Goal: Information Seeking & Learning: Find specific fact

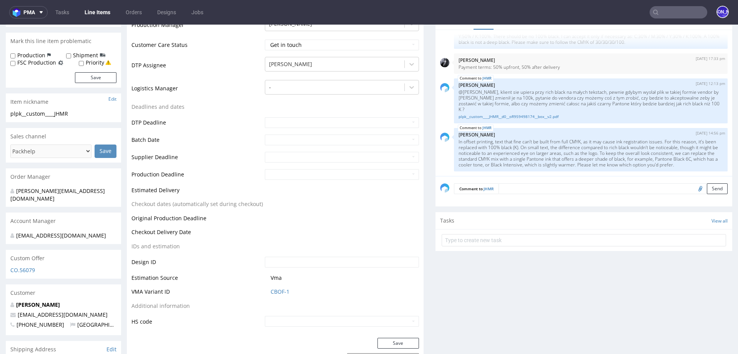
scroll to position [156, 0]
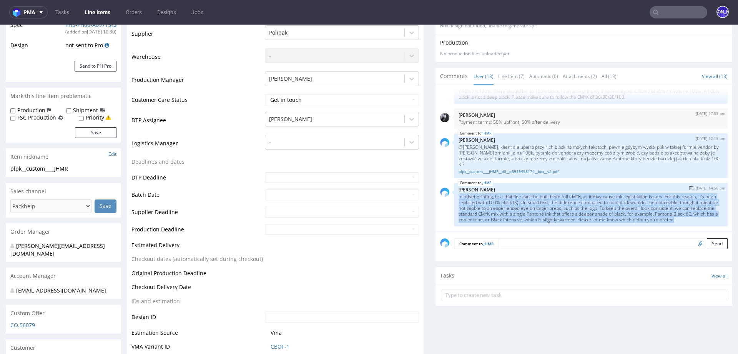
drag, startPoint x: 454, startPoint y: 190, endPoint x: 469, endPoint y: 216, distance: 30.3
click at [469, 216] on p "In offset printing, text that fine can’t be built from full CMYK, as it may cau…" at bounding box center [590, 208] width 264 height 29
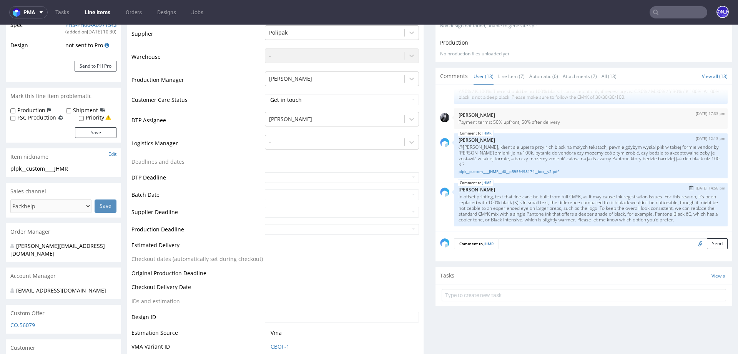
click at [475, 221] on p "In offset printing, text that fine can’t be built from full CMYK, as it may cau…" at bounding box center [590, 208] width 264 height 29
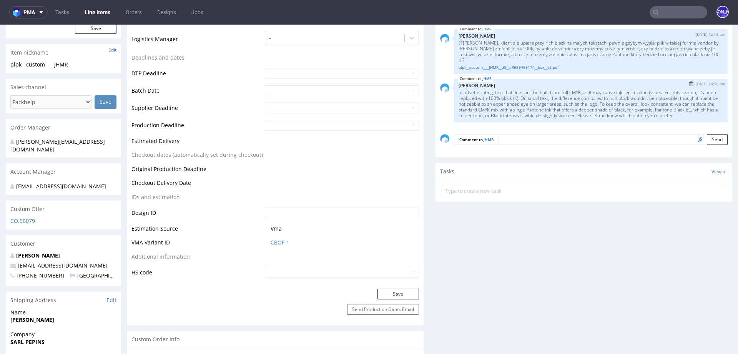
scroll to position [247, 0]
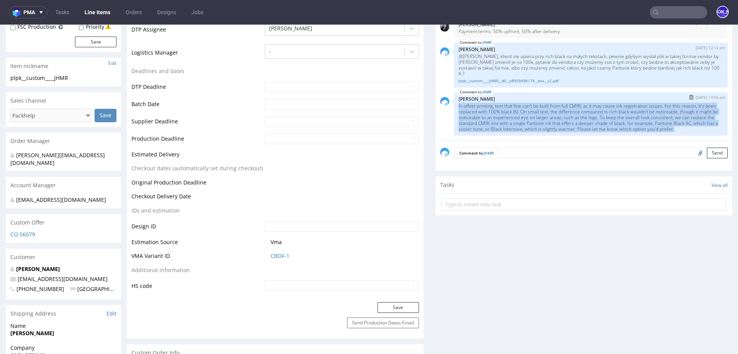
drag, startPoint x: 470, startPoint y: 128, endPoint x: 451, endPoint y: 101, distance: 32.6
click at [454, 101] on div "JHMR [DATE] 14:56 pm [PERSON_NAME] In offset printing, text that fine can’t be …" at bounding box center [591, 113] width 274 height 43
copy p "In offset printing, text that fine can’t be built from full CMYK, as it may cau…"
click at [495, 124] on p "In offset printing, text that fine can’t be built from full CMYK, as it may cau…" at bounding box center [590, 117] width 264 height 29
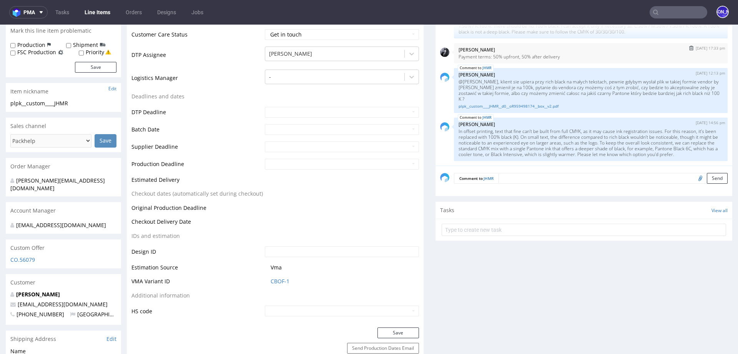
scroll to position [207, 0]
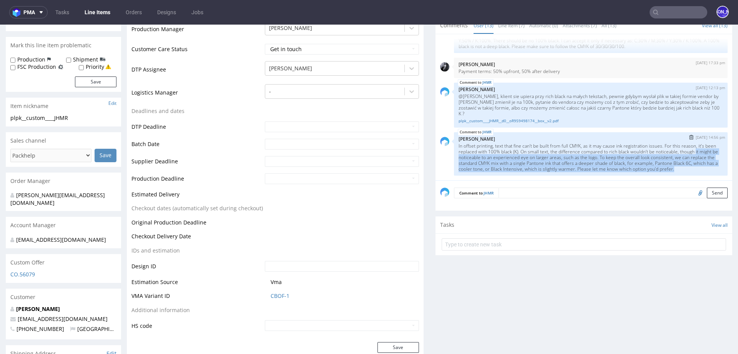
drag, startPoint x: 473, startPoint y: 168, endPoint x: 452, endPoint y: 154, distance: 25.4
click at [454, 154] on div "JHMR [DATE] 14:56 pm [PERSON_NAME] In offset printing, text that fine can’t be …" at bounding box center [591, 153] width 274 height 43
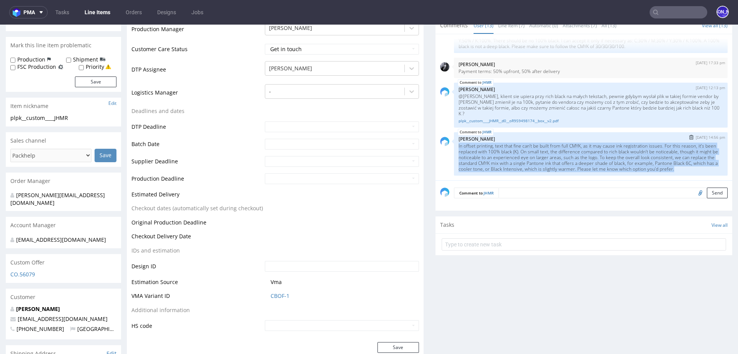
drag, startPoint x: 474, startPoint y: 168, endPoint x: 449, endPoint y: 139, distance: 38.5
click at [454, 139] on div "JHMR [DATE] 14:56 pm [PERSON_NAME] In offset printing, text that fine can’t be …" at bounding box center [591, 153] width 274 height 43
copy p "In offset printing, text that fine can’t be built from full CMYK, as it may cau…"
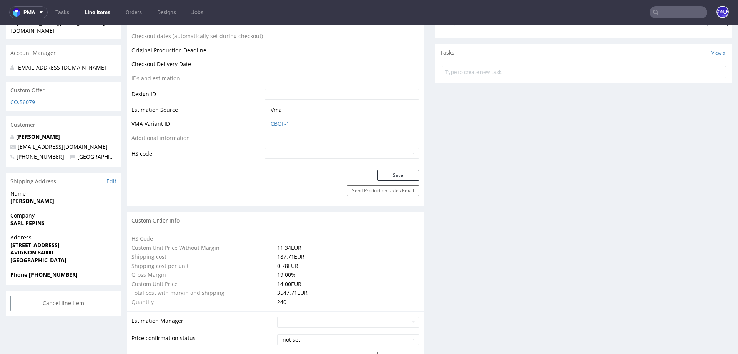
scroll to position [375, 0]
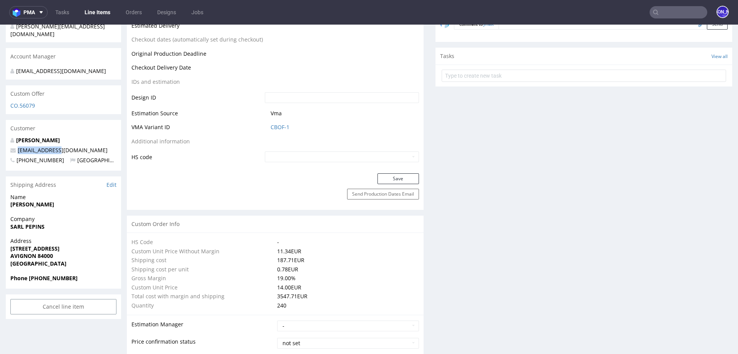
drag, startPoint x: 70, startPoint y: 142, endPoint x: 14, endPoint y: 141, distance: 55.7
click at [14, 146] on p "[EMAIL_ADDRESS][DOMAIN_NAME]" at bounding box center [63, 150] width 106 height 8
copy span "[EMAIL_ADDRESS][DOMAIN_NAME]"
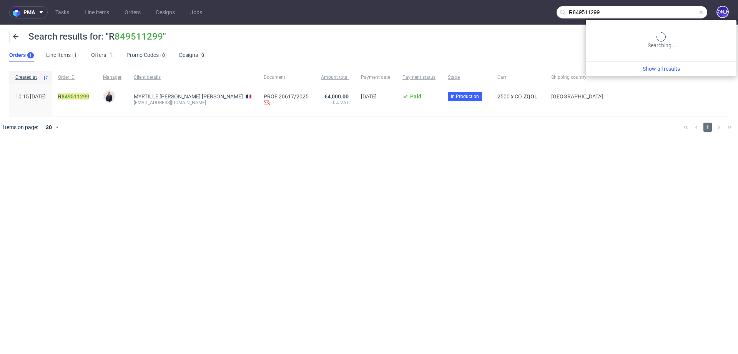
click at [683, 12] on input "R849511299" at bounding box center [631, 12] width 151 height 12
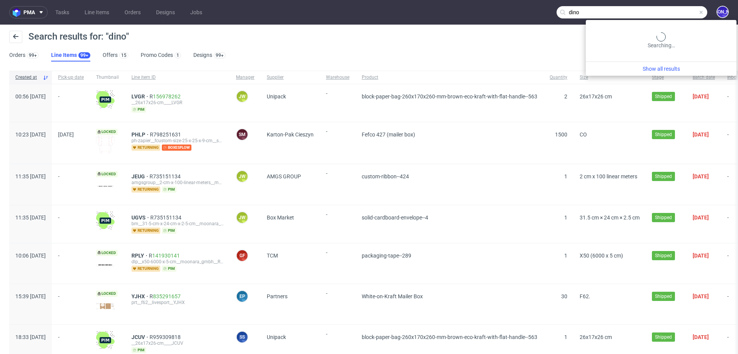
drag, startPoint x: 665, startPoint y: 12, endPoint x: 629, endPoint y: 12, distance: 35.3
click at [629, 12] on input "dino" at bounding box center [631, 12] width 151 height 12
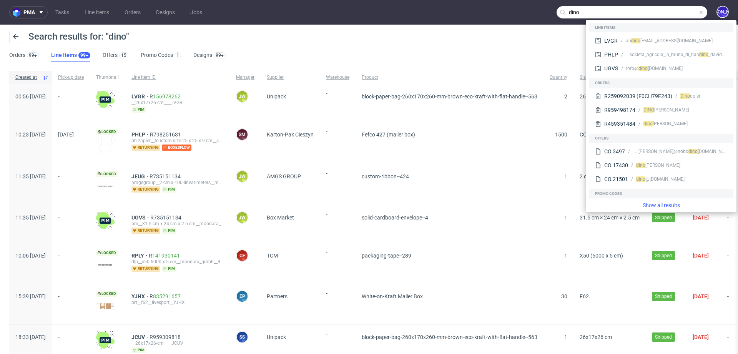
drag, startPoint x: 608, startPoint y: 12, endPoint x: 550, endPoint y: 9, distance: 58.5
click at [556, 9] on input "dino" at bounding box center [631, 12] width 151 height 12
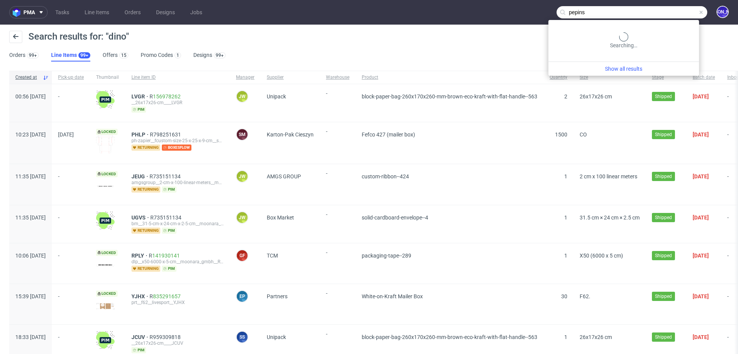
type input "pepins"
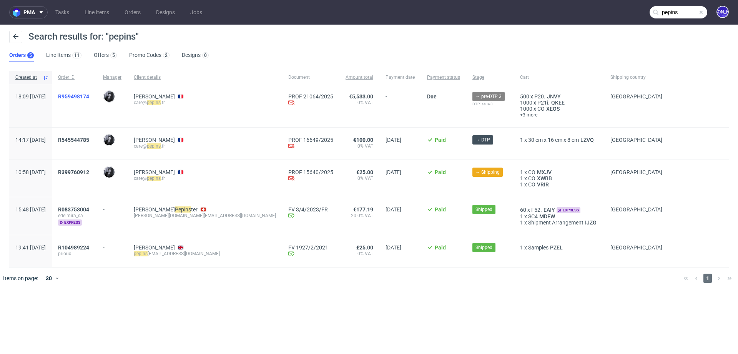
click at [89, 97] on span "R959498174" at bounding box center [73, 96] width 31 height 6
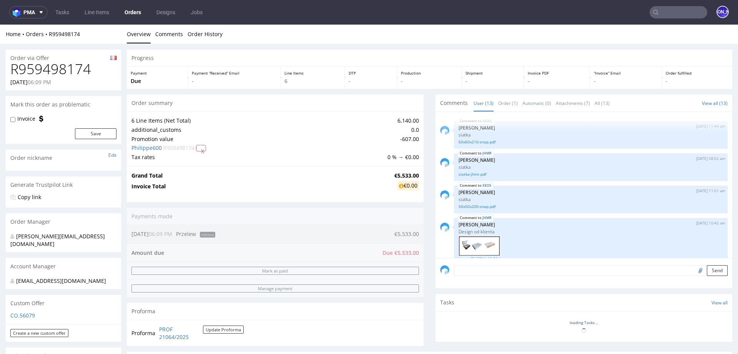
scroll to position [334, 0]
